Goal: Task Accomplishment & Management: Use online tool/utility

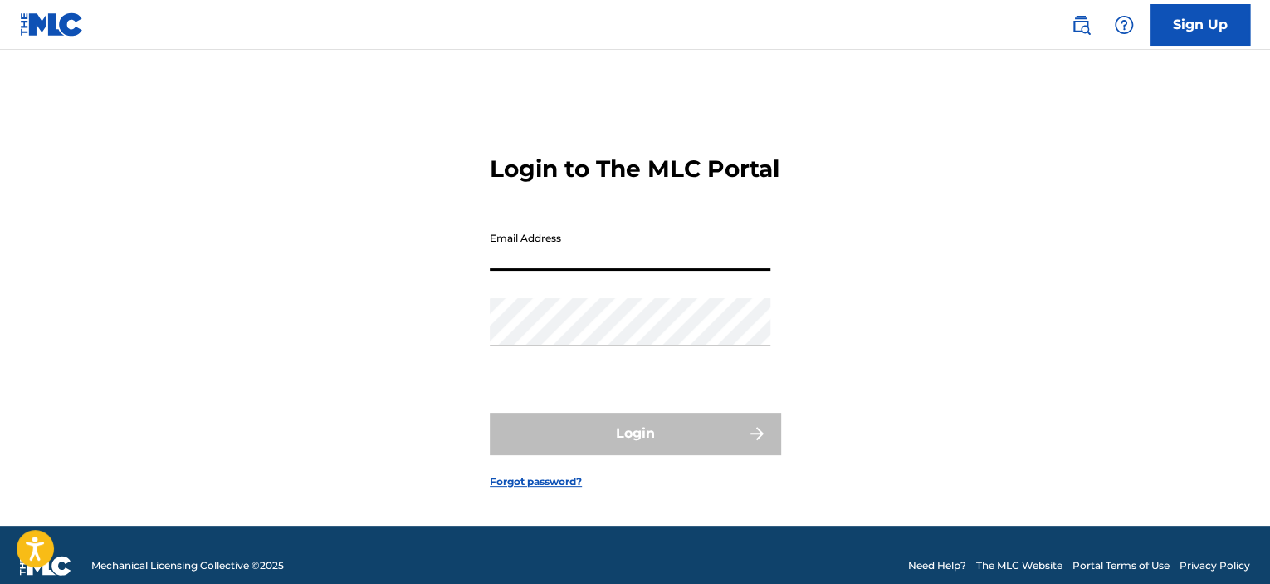
click at [694, 271] on input "Email Address" at bounding box center [630, 246] width 281 height 47
type input "[EMAIL_ADDRESS][DOMAIN_NAME]"
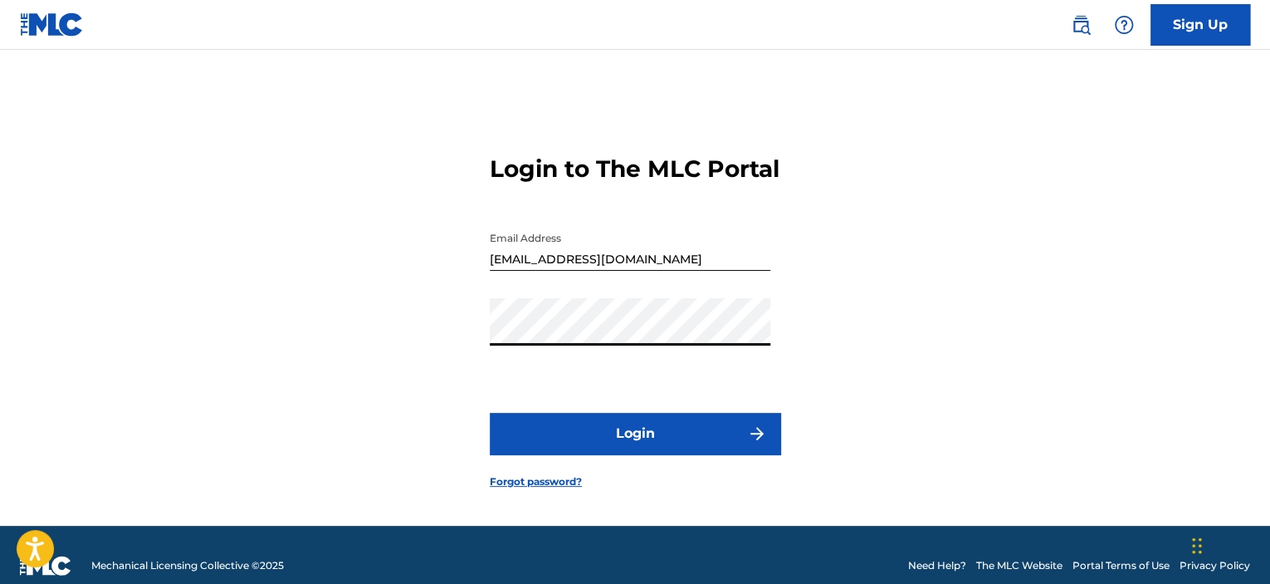
click at [490, 413] on button "Login" at bounding box center [635, 434] width 291 height 42
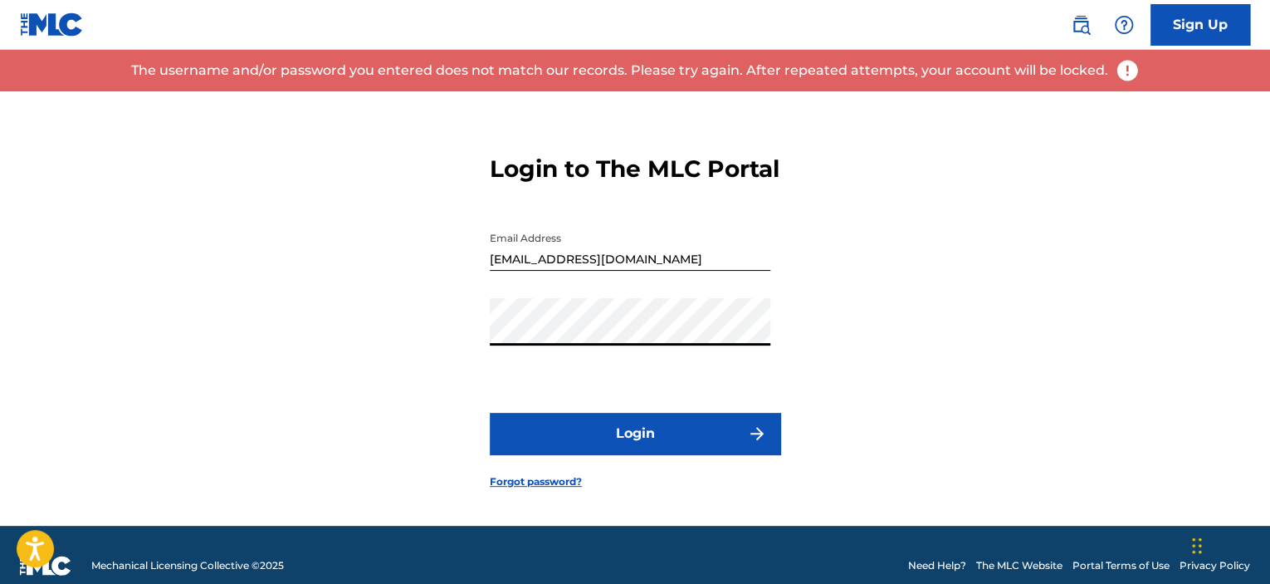
click at [133, 286] on div "Login to The MLC Portal Email Address [EMAIL_ADDRESS][DOMAIN_NAME] Password Log…" at bounding box center [635, 308] width 1162 height 434
click at [490, 413] on button "Login" at bounding box center [635, 434] width 291 height 42
click at [97, 275] on div "Login to The MLC Portal Email Address [EMAIL_ADDRESS][DOMAIN_NAME] Password Log…" at bounding box center [635, 308] width 1162 height 434
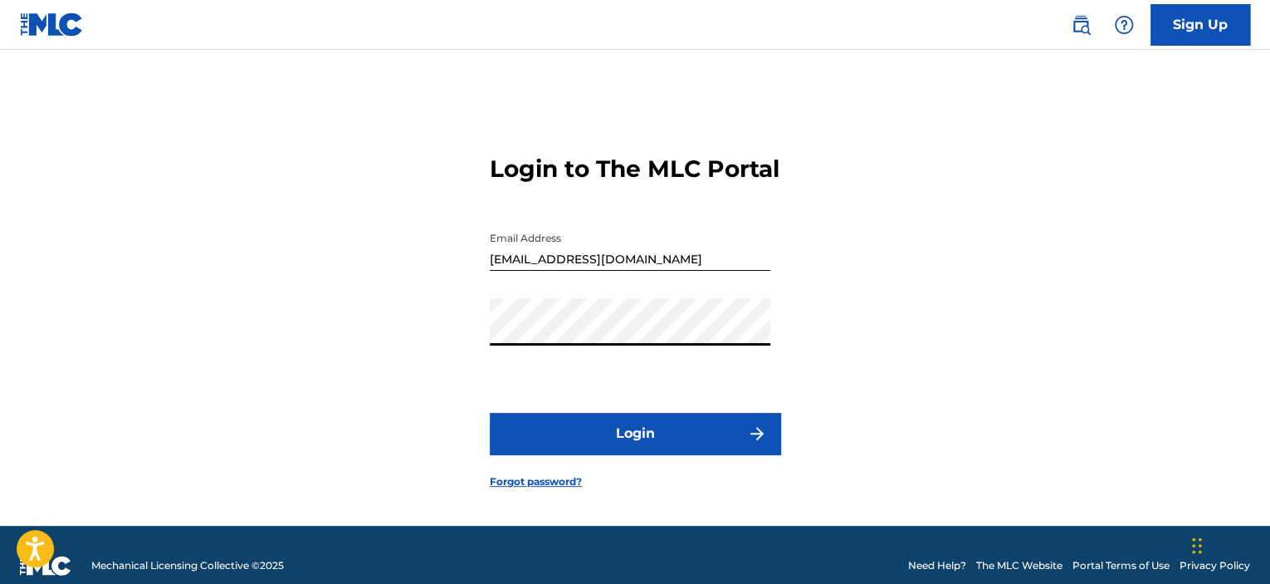
click at [550, 442] on button "Login" at bounding box center [635, 434] width 291 height 42
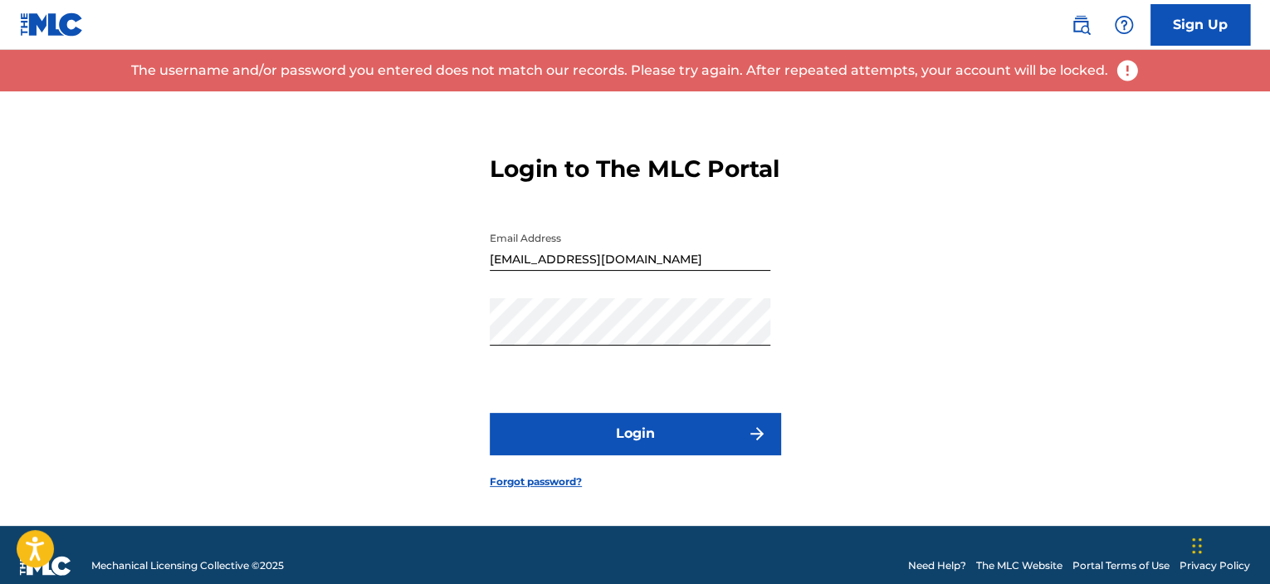
click at [559, 489] on link "Forgot password?" at bounding box center [536, 481] width 92 height 15
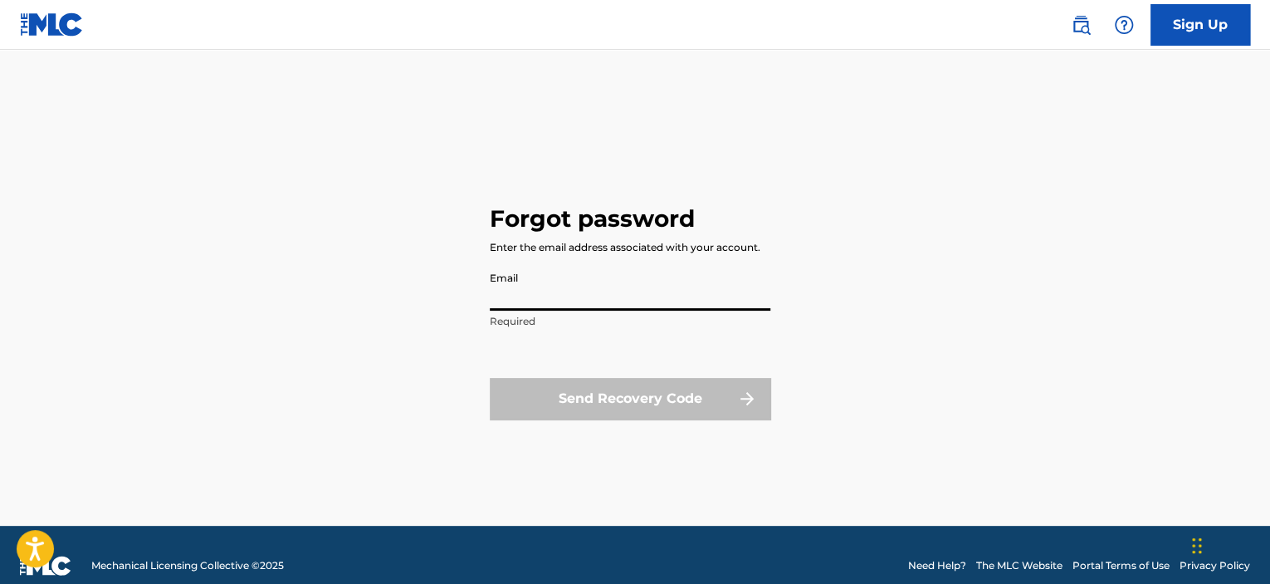
click at [612, 294] on input "Email" at bounding box center [630, 286] width 281 height 47
type input "[EMAIL_ADDRESS][DOMAIN_NAME]"
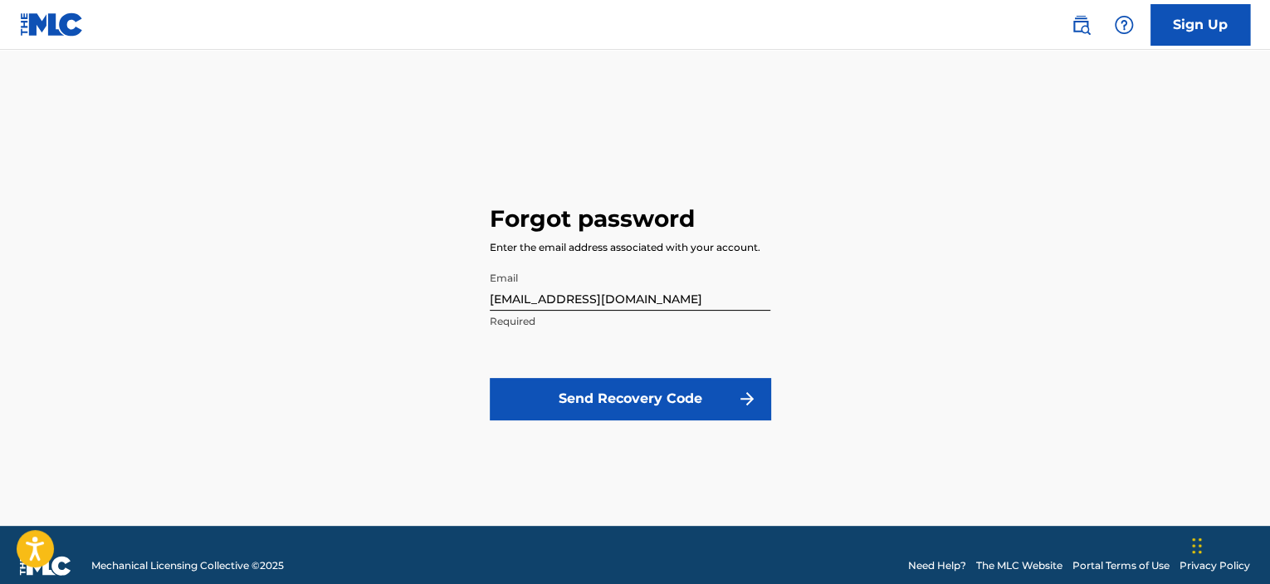
click at [635, 392] on button "Send Recovery Code" at bounding box center [630, 399] width 281 height 42
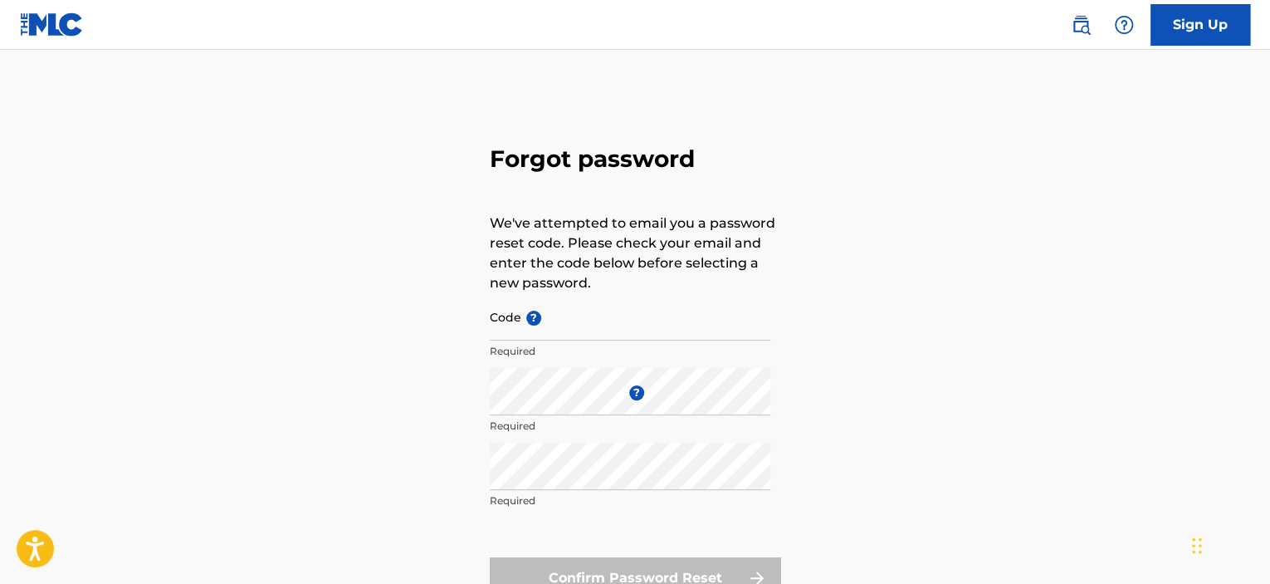
click at [568, 326] on input "Code ?" at bounding box center [630, 316] width 281 height 47
paste input "FP_64b4a54035e29442ce2a01d46729"
type input "FP_64b4a54035e29442ce2a01d46729"
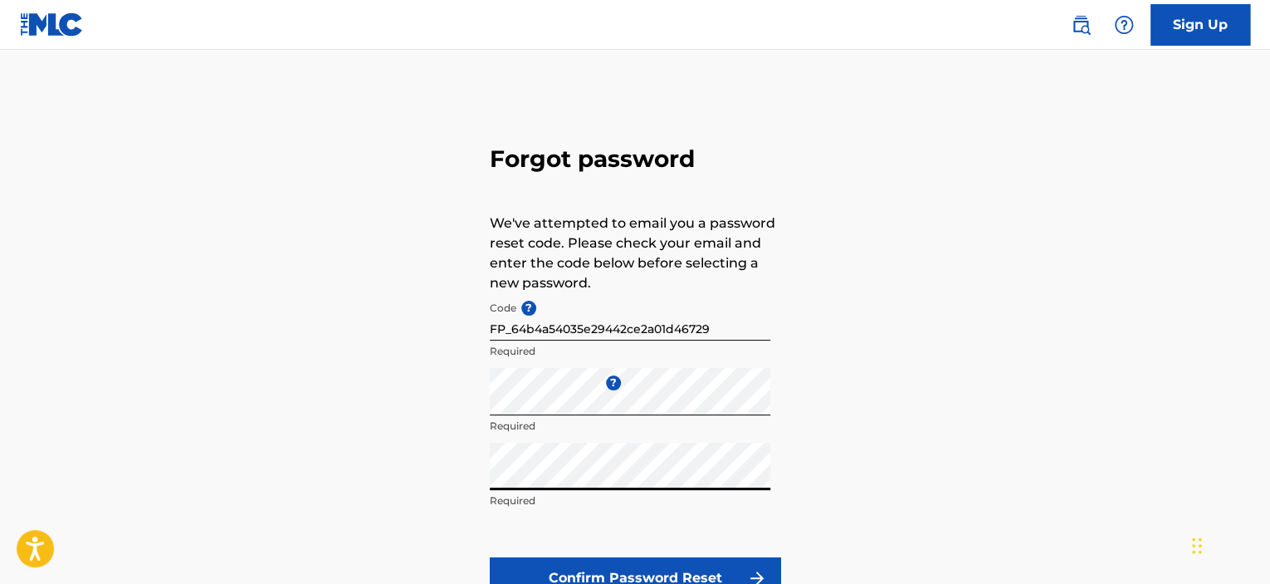
click at [743, 567] on button "Confirm Password Reset" at bounding box center [635, 578] width 291 height 42
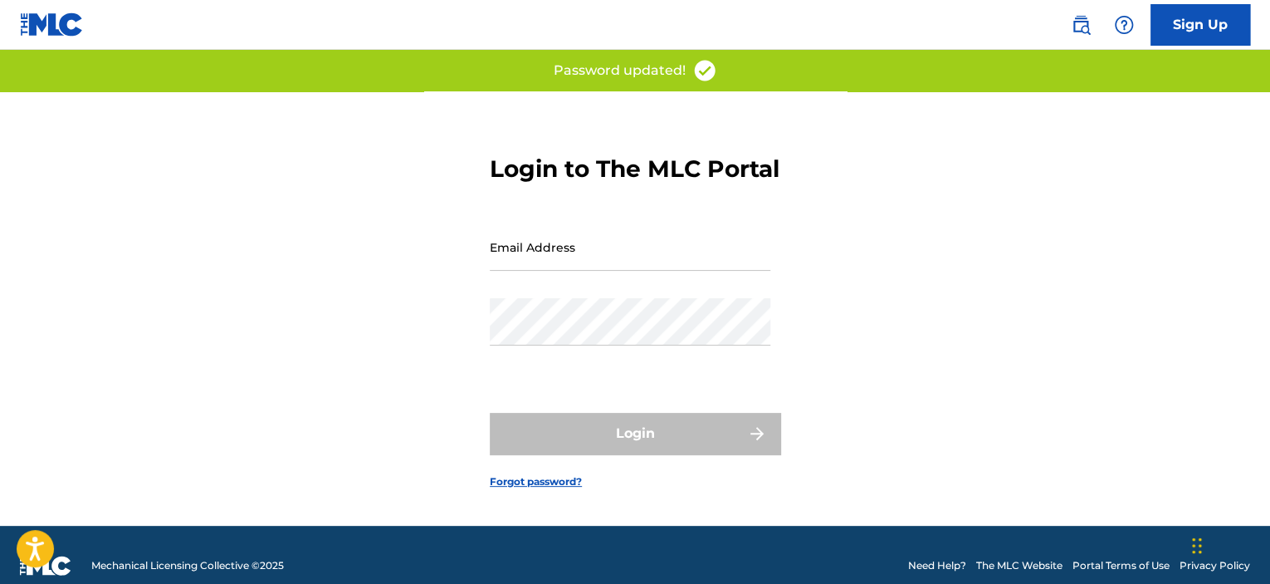
click at [1067, 334] on div "Login to The MLC Portal Email Address Password Login Forgot password?" at bounding box center [635, 308] width 1162 height 434
click at [608, 265] on input "Email Address" at bounding box center [630, 246] width 281 height 47
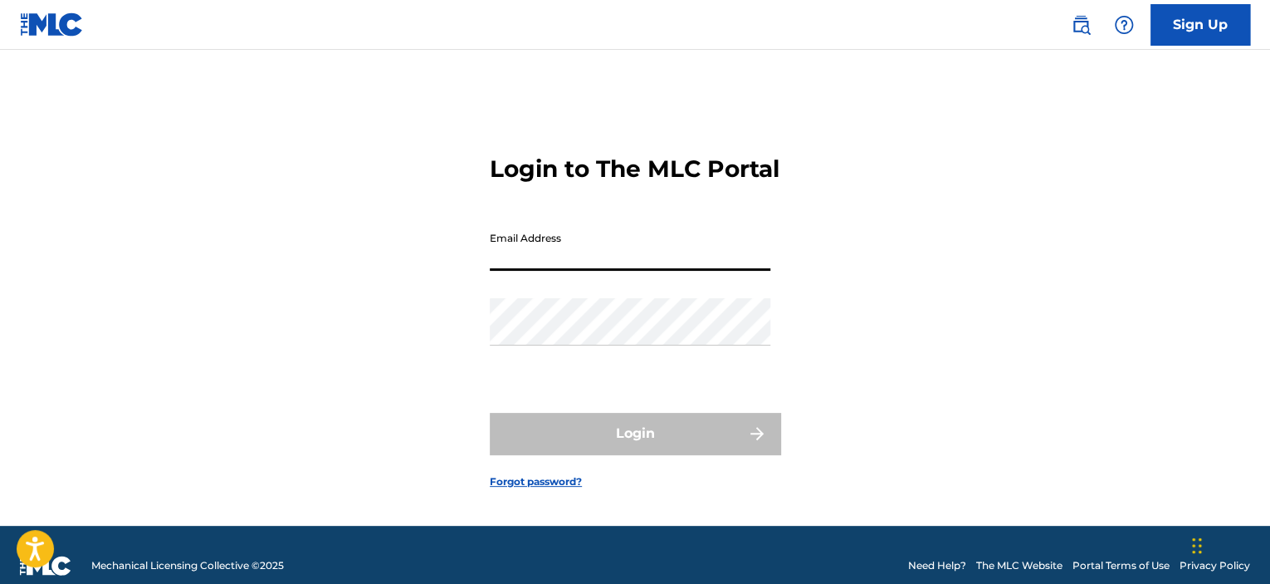
type input "[EMAIL_ADDRESS][DOMAIN_NAME]"
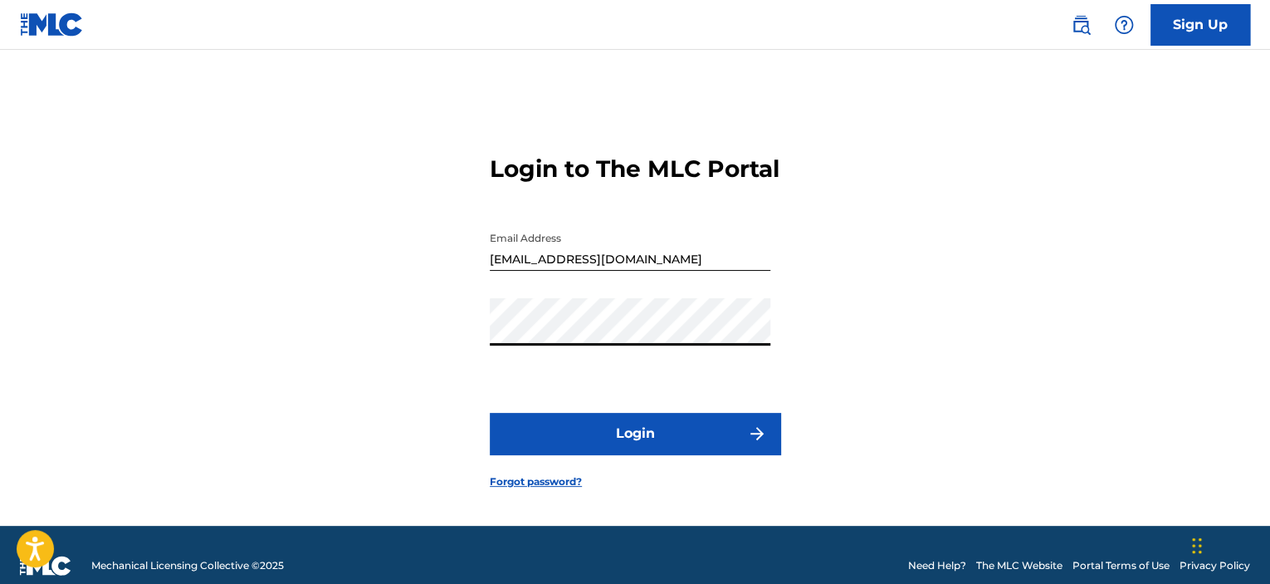
click at [594, 447] on button "Login" at bounding box center [635, 434] width 291 height 42
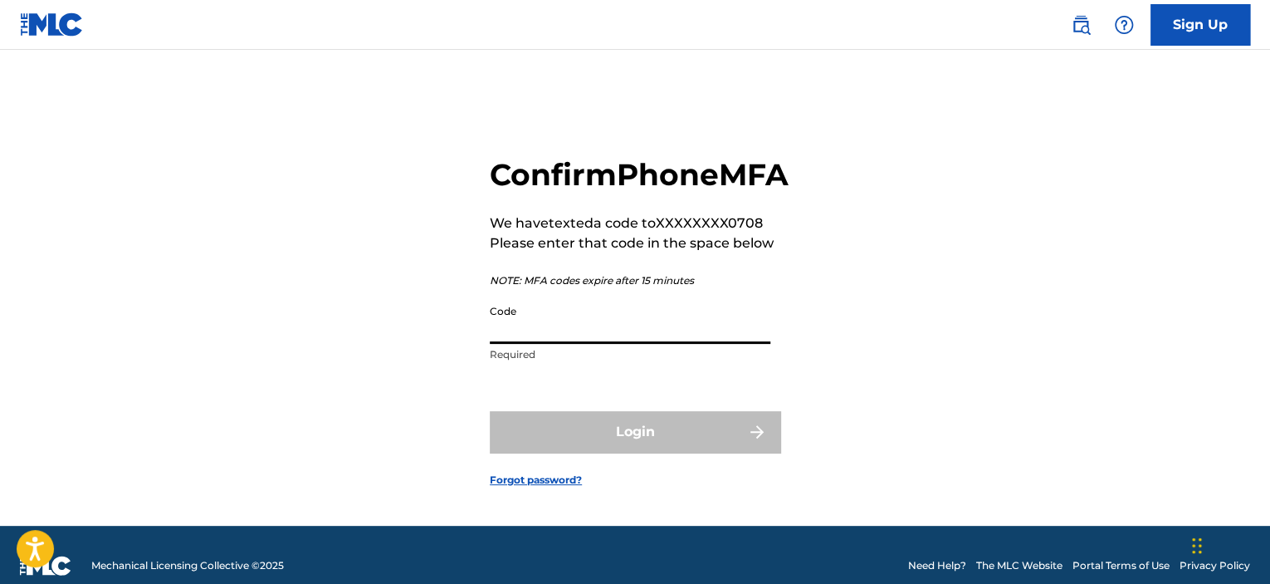
click at [574, 344] on input "Code" at bounding box center [630, 319] width 281 height 47
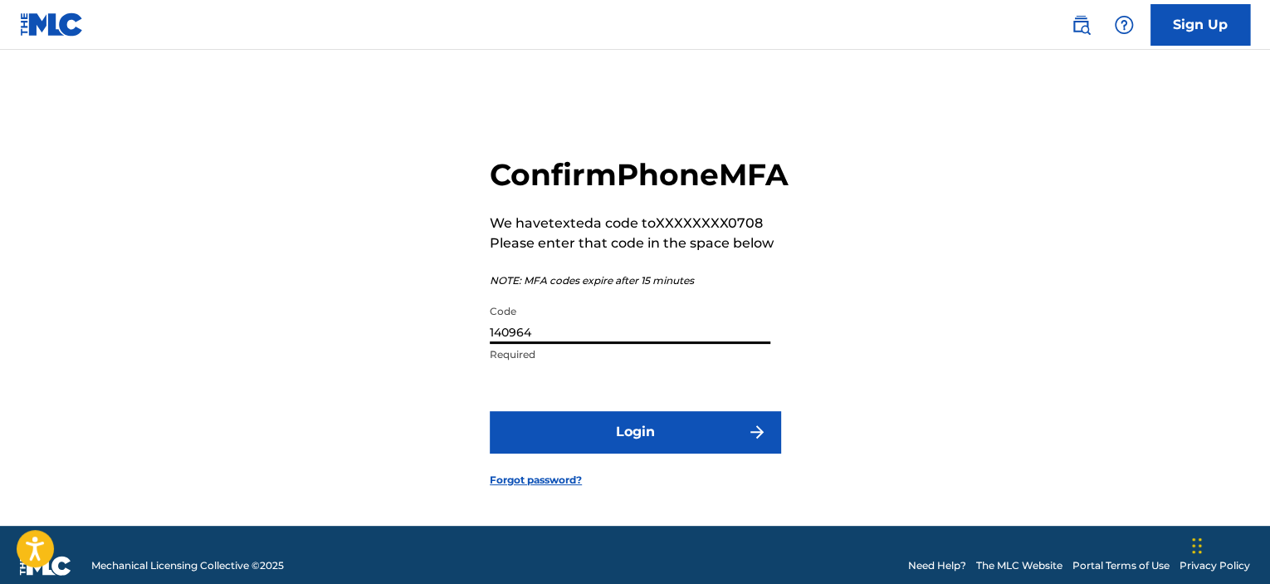
type input "140964"
click at [621, 452] on button "Login" at bounding box center [635, 432] width 291 height 42
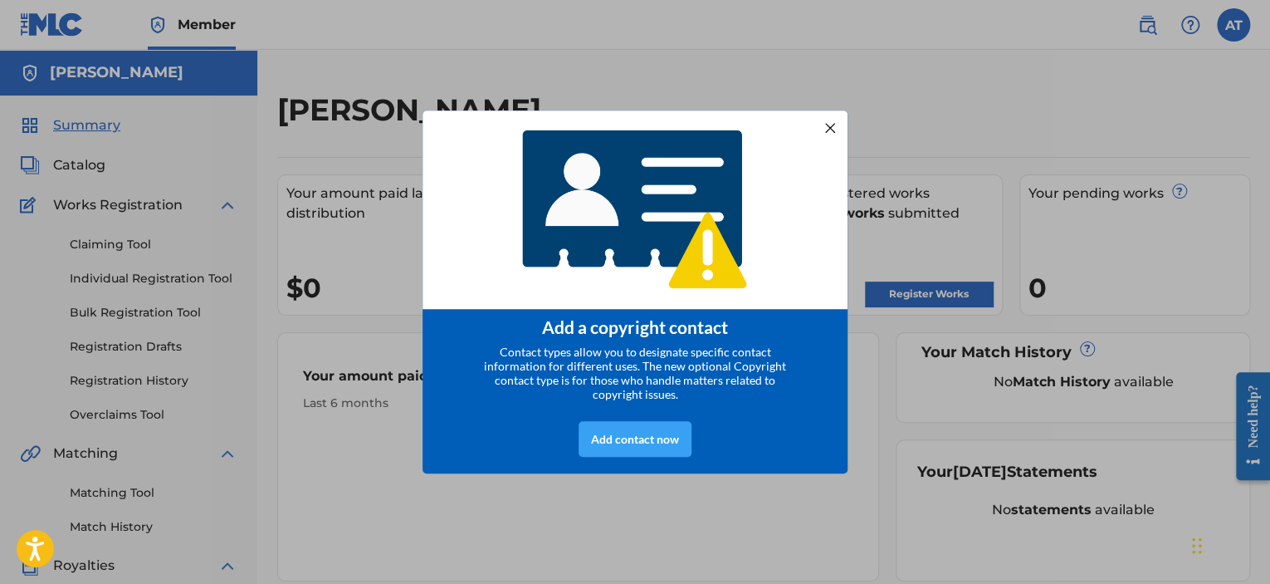
click at [662, 433] on div "Add contact now" at bounding box center [635, 439] width 113 height 36
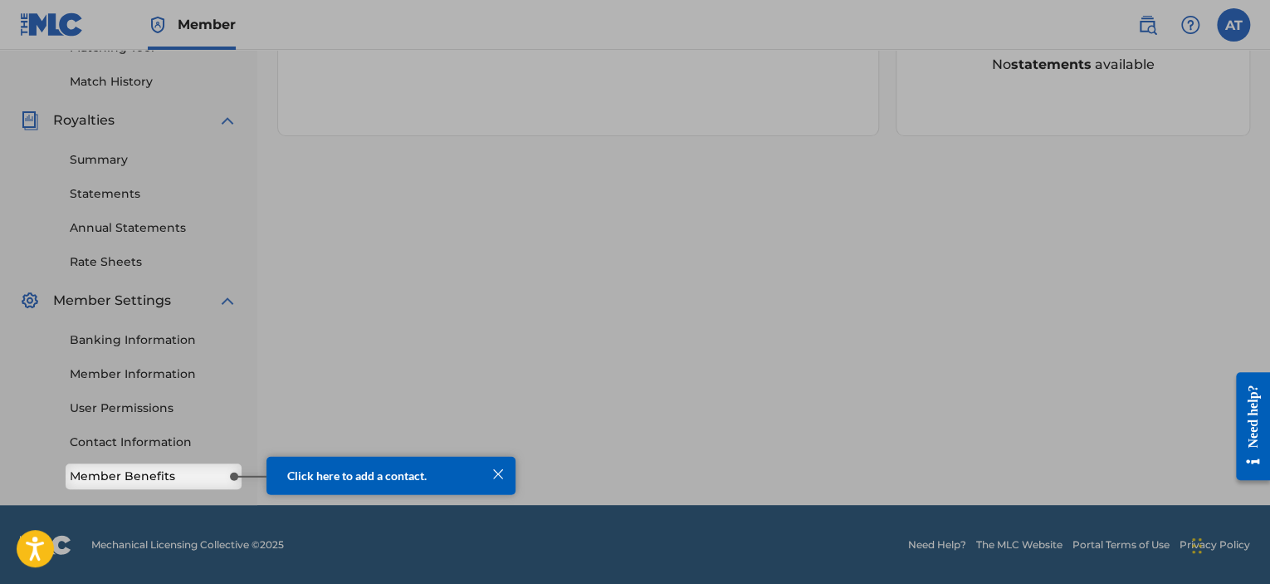
click at [377, 473] on span "Click here to add a contact." at bounding box center [356, 474] width 139 height 14
click at [216, 483] on link "Member Benefits" at bounding box center [154, 475] width 168 height 17
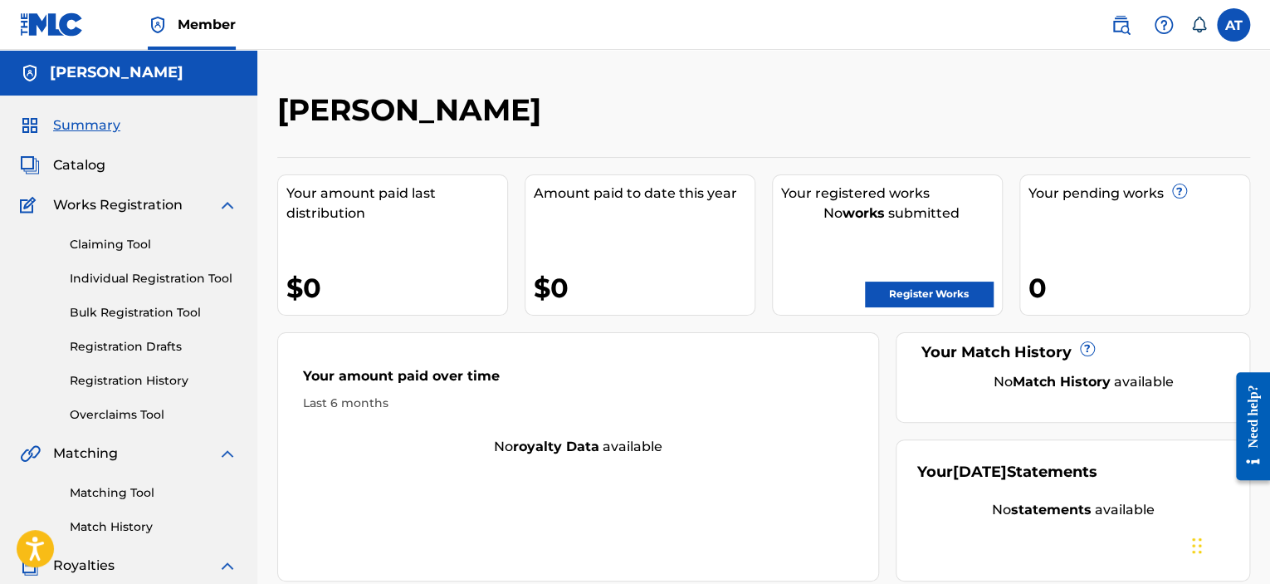
click at [129, 245] on link "Claiming Tool" at bounding box center [154, 244] width 168 height 17
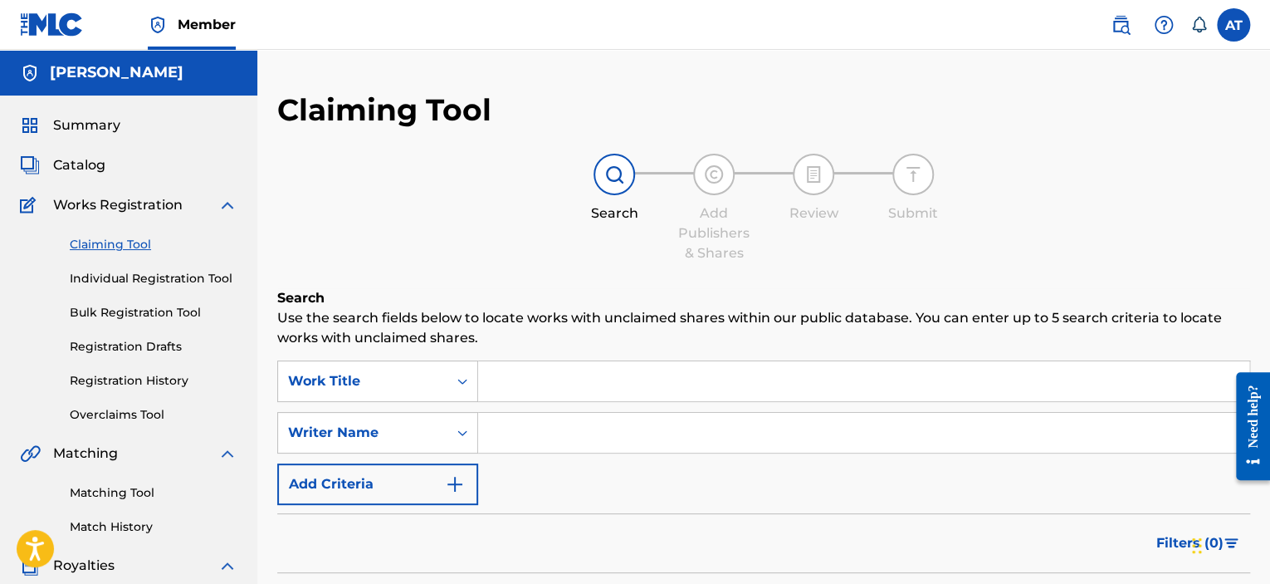
click at [496, 387] on input "Search Form" at bounding box center [863, 381] width 771 height 40
type input "Lets get money together"
drag, startPoint x: 535, startPoint y: 441, endPoint x: 512, endPoint y: 437, distance: 22.8
click at [512, 437] on input "Search Form" at bounding box center [863, 433] width 771 height 40
type input "[PERSON_NAME]"
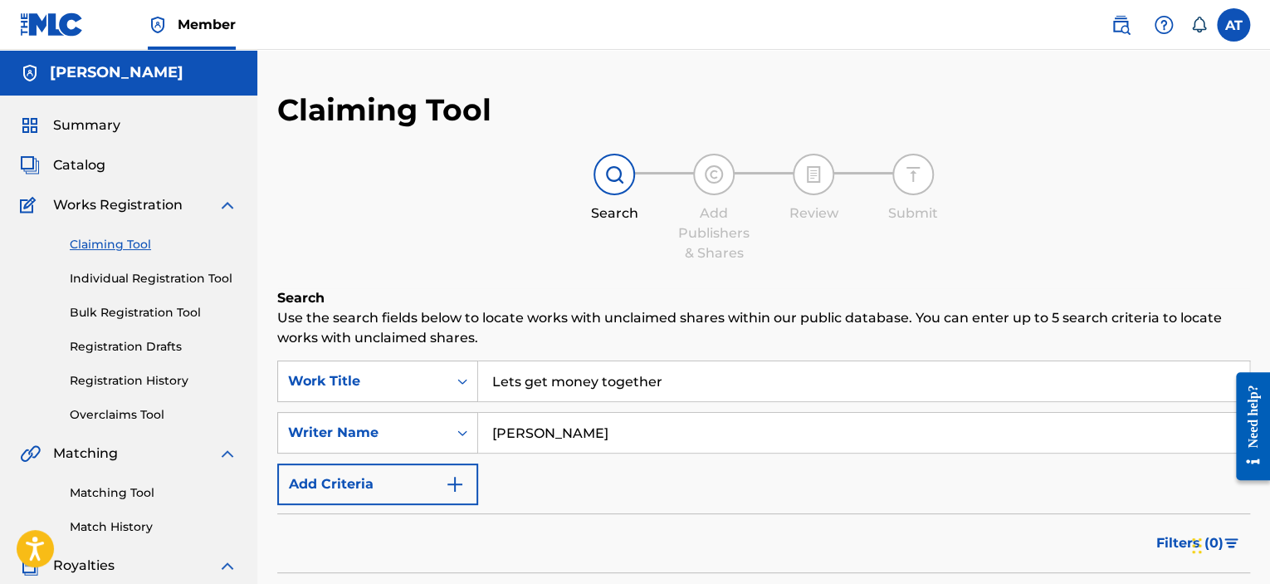
drag, startPoint x: 1268, startPoint y: 188, endPoint x: 1272, endPoint y: 229, distance: 41.6
click at [1269, 229] on html "Accessibility Screen-Reader Guide, Feedback, and Issue Reporting | New window M…" at bounding box center [635, 292] width 1270 height 584
click at [1130, 207] on div "Search Add Publishers & Shares Review Submit" at bounding box center [763, 209] width 973 height 110
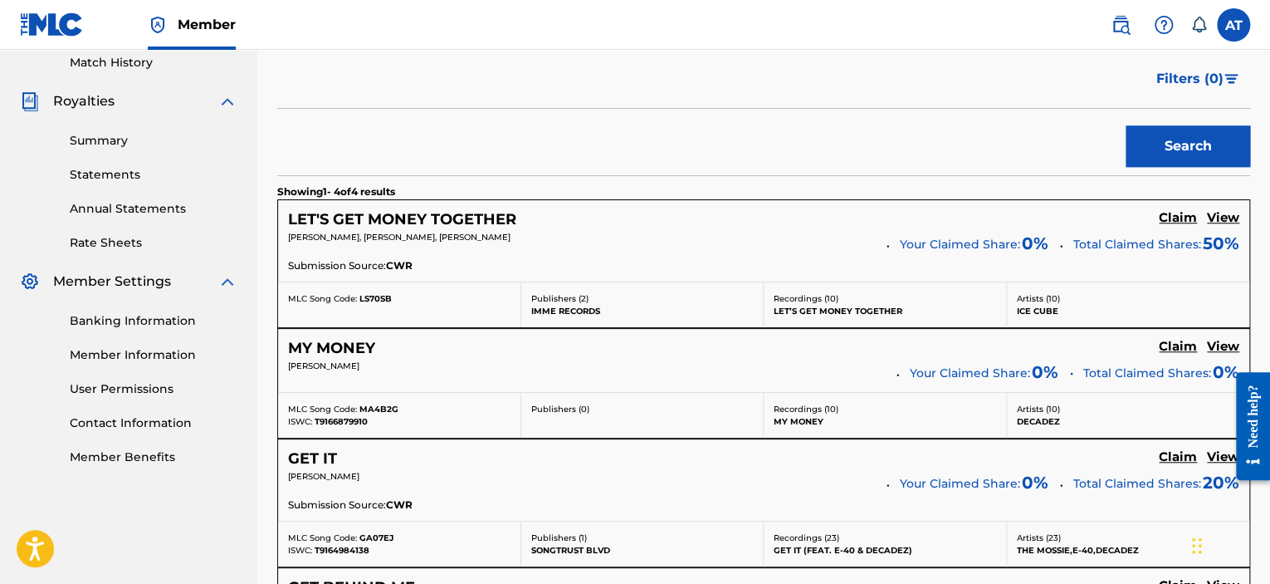
scroll to position [431, 0]
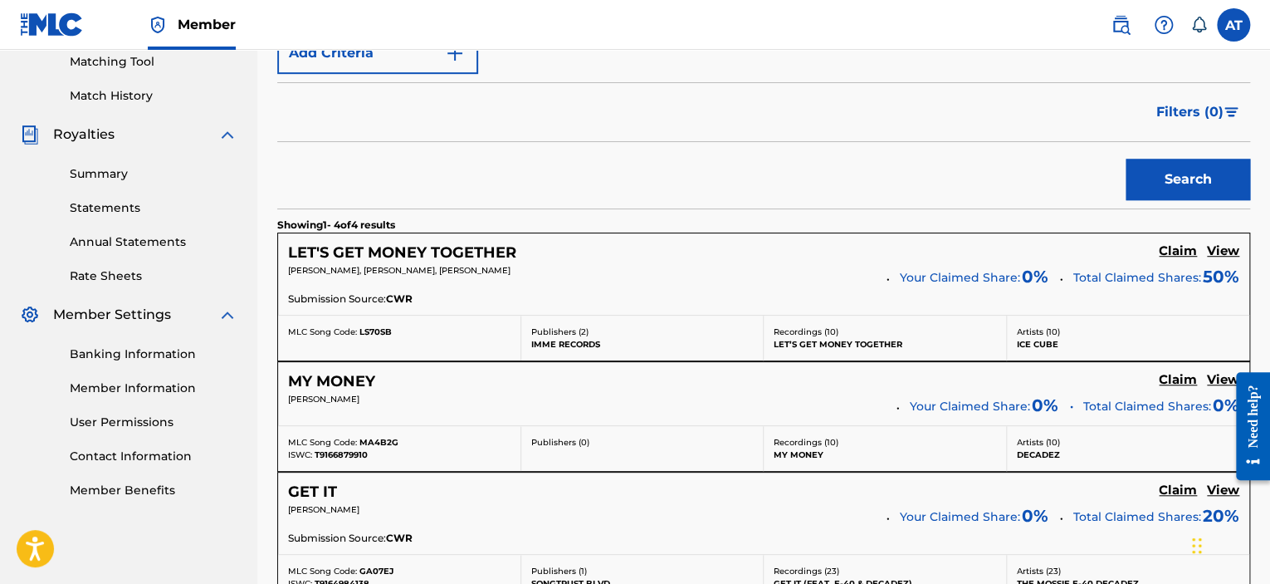
click at [1225, 249] on h5 "View" at bounding box center [1223, 251] width 32 height 16
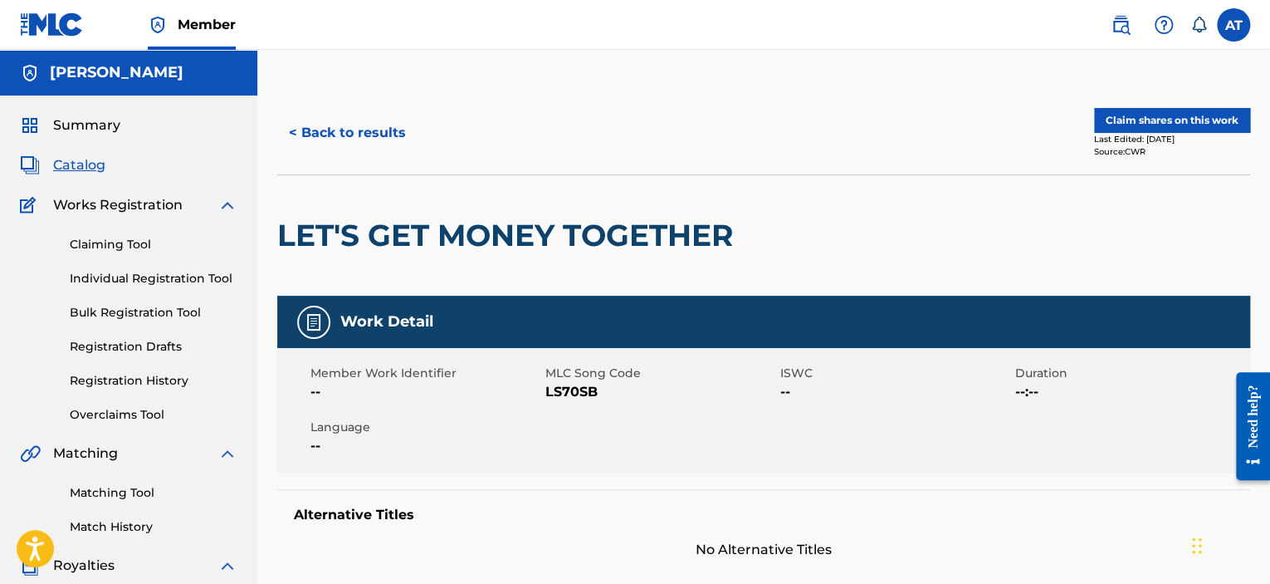
click at [1089, 276] on div "LET'S GET MONEY TOGETHER" at bounding box center [763, 234] width 973 height 121
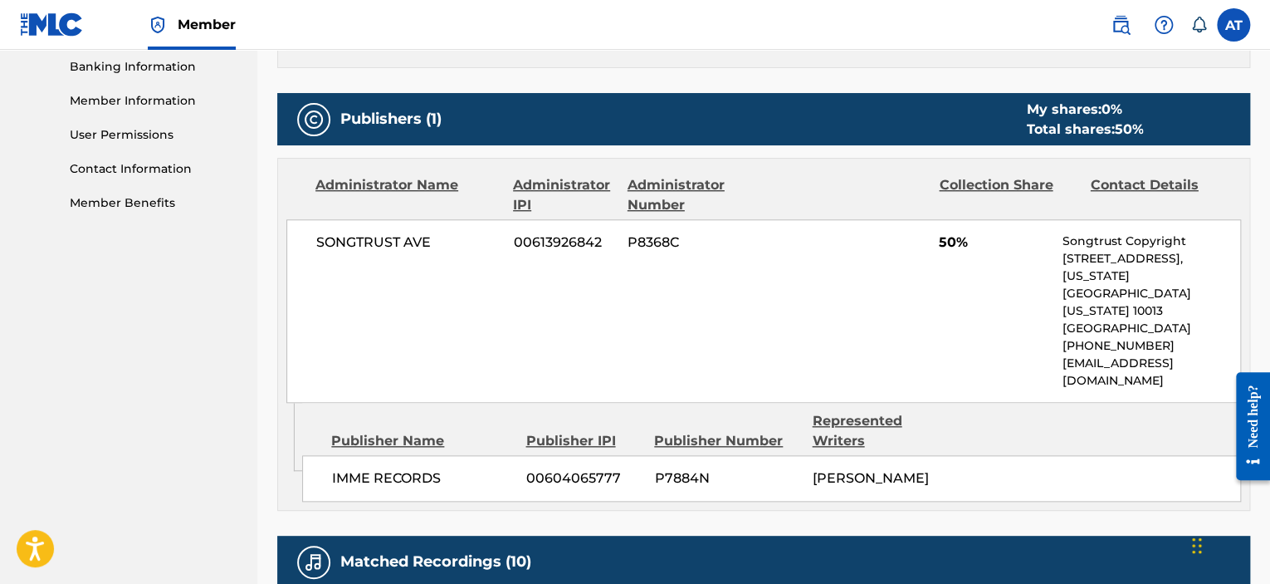
scroll to position [697, 0]
